Goal: Task Accomplishment & Management: Use online tool/utility

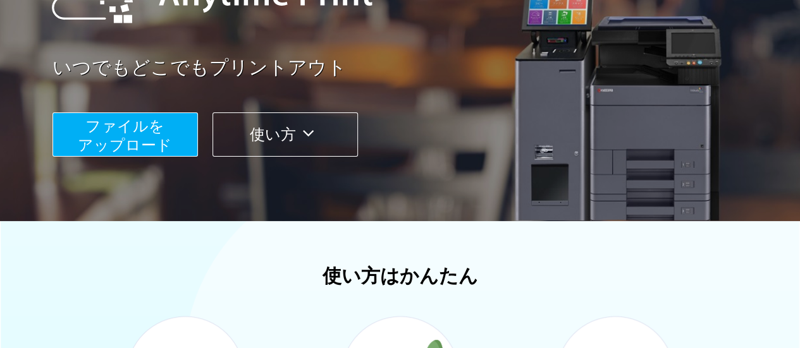
click at [128, 135] on span "ファイルを ​​アップロード" at bounding box center [125, 136] width 94 height 36
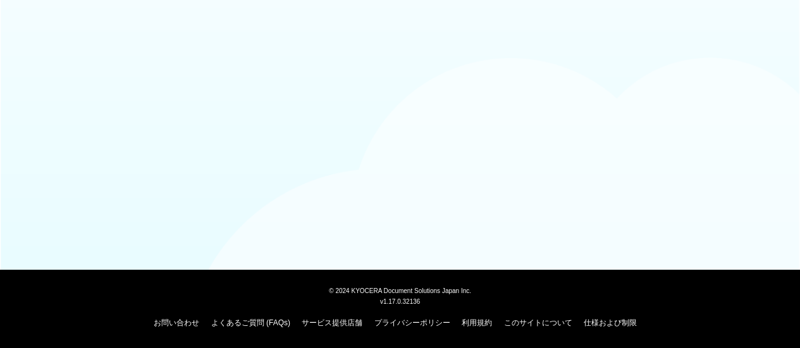
scroll to position [181, 0]
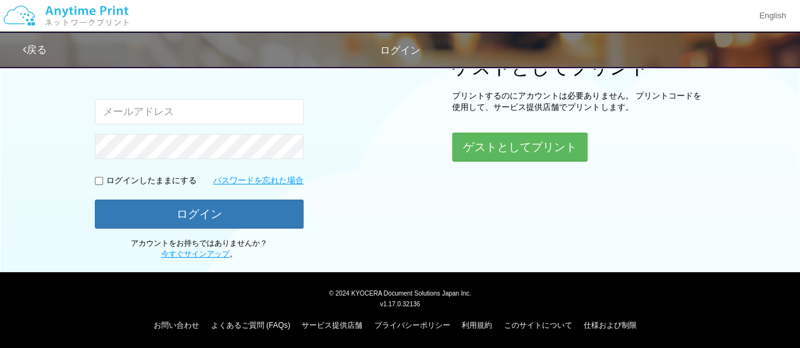
click at [241, 104] on input "email" at bounding box center [199, 111] width 209 height 25
click at [482, 137] on button "ゲストとしてプリント" at bounding box center [519, 147] width 134 height 28
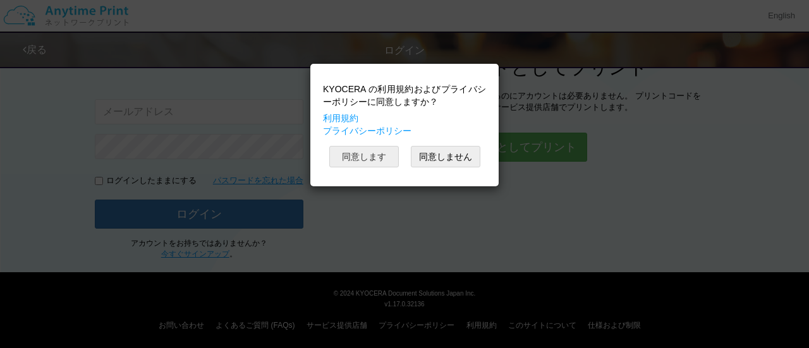
click at [362, 154] on button "同意します" at bounding box center [364, 156] width 70 height 21
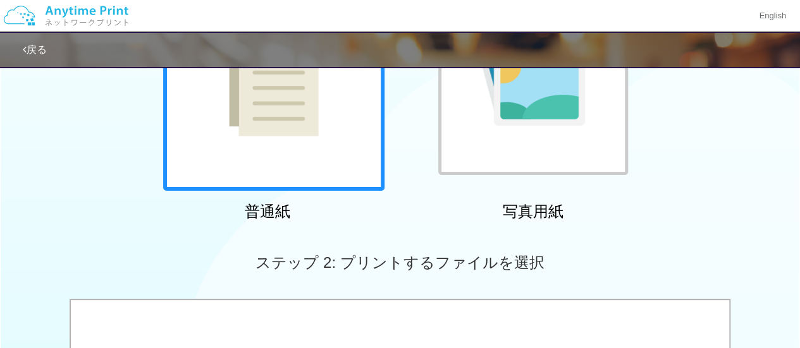
click at [301, 194] on div "普通紙" at bounding box center [267, 98] width 221 height 257
click at [301, 150] on div at bounding box center [273, 80] width 221 height 221
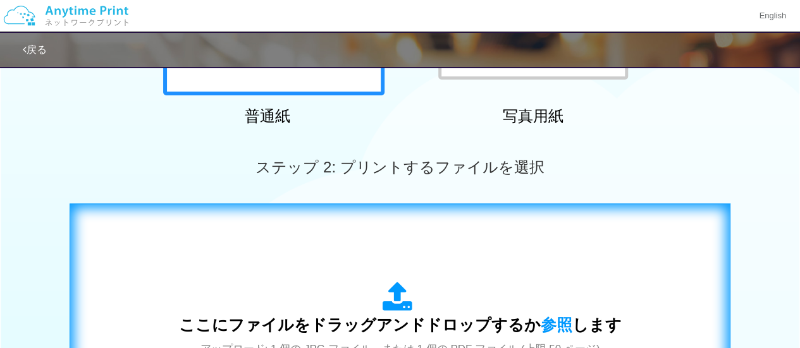
scroll to position [497, 0]
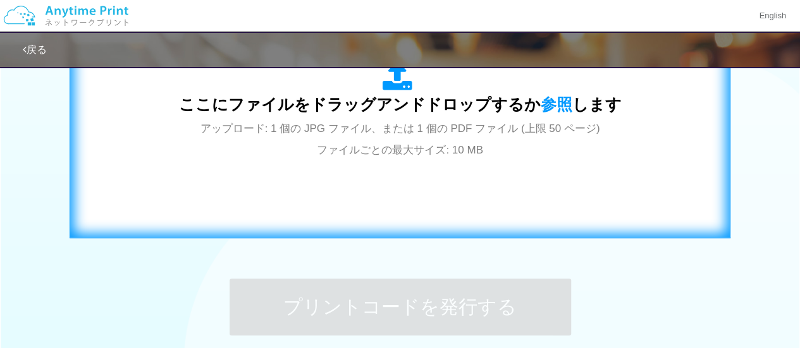
click at [327, 142] on span "アップロード: 1 個の JPG ファイル、または 1 個の PDF ファイル (上限 50 ページ) ファイルごとの最大サイズ: 10 MB" at bounding box center [399, 140] width 399 height 34
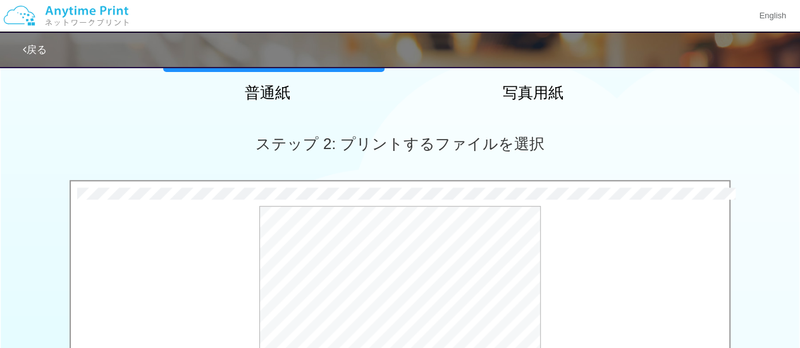
scroll to position [494, 0]
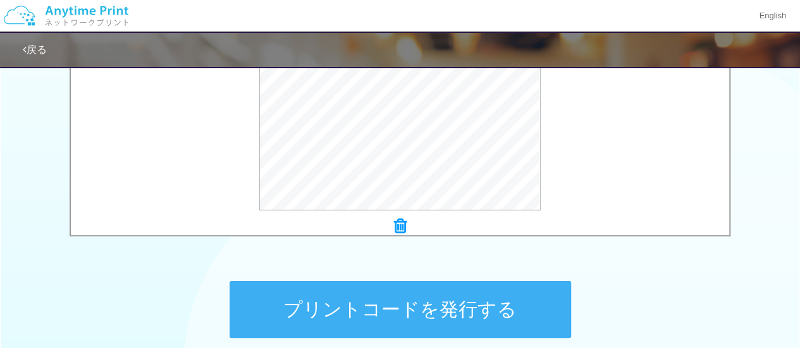
click at [442, 297] on button "プリントコードを発行する" at bounding box center [399, 309] width 341 height 57
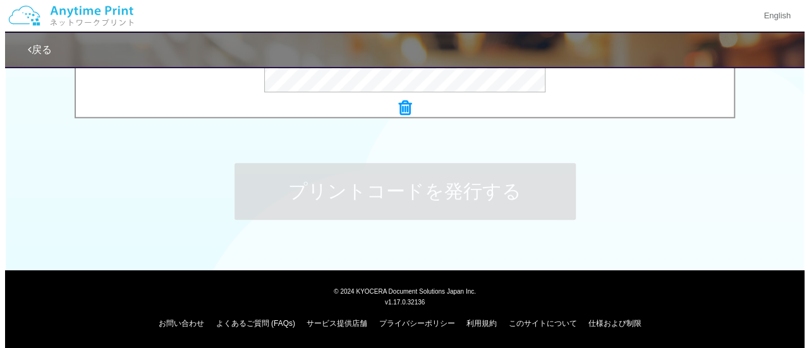
scroll to position [0, 0]
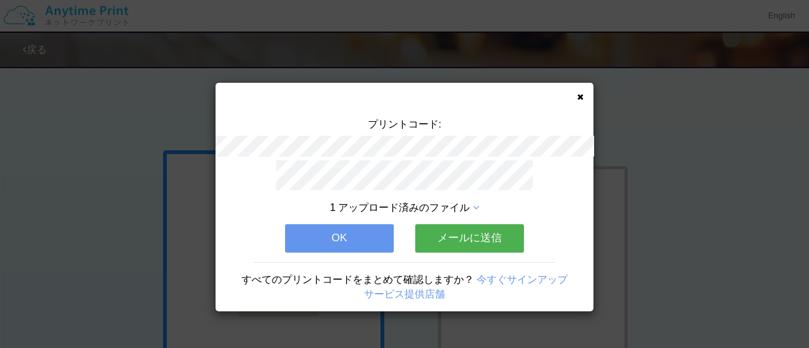
click at [575, 94] on div "プリントコード: 1 アップロード済みのファイル OK メールに送信 すべてのプリントコードをまとめて確認しますか？ 今すぐサインアップ サービス提供店舗" at bounding box center [405, 197] width 378 height 229
